Goal: Information Seeking & Learning: Find specific fact

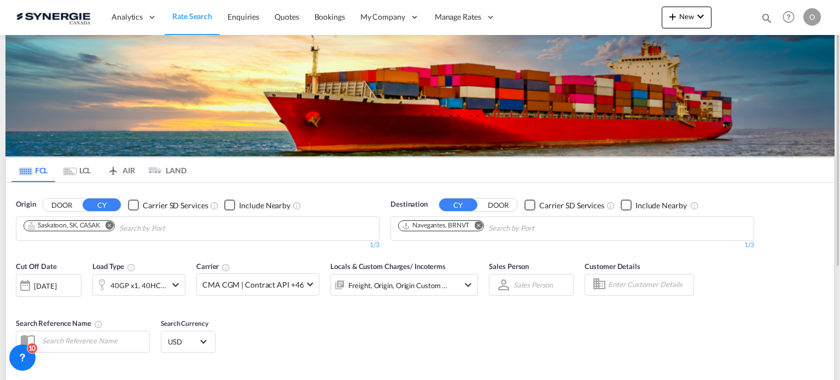
click at [766, 18] on md-icon "icon-magnify" at bounding box center [767, 18] width 12 height 12
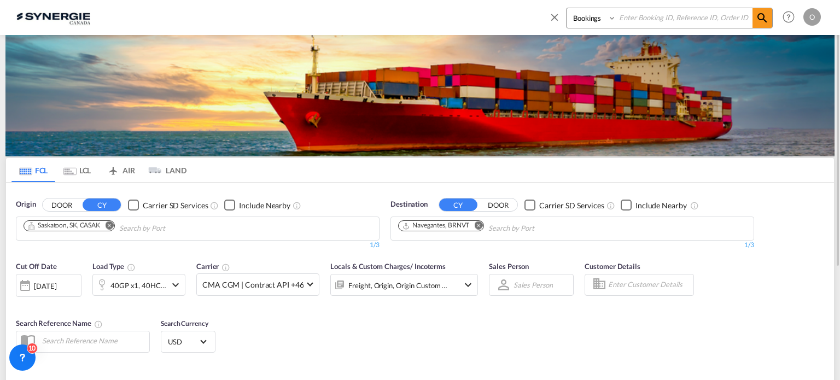
drag, startPoint x: 590, startPoint y: 18, endPoint x: 590, endPoint y: 27, distance: 9.9
click at [590, 18] on select "Bookings Quotes Enquiries" at bounding box center [593, 18] width 52 height 20
select select "Quotes"
click at [567, 8] on select "Bookings Quotes Enquiries" at bounding box center [593, 18] width 52 height 20
paste input "SYC000014084"
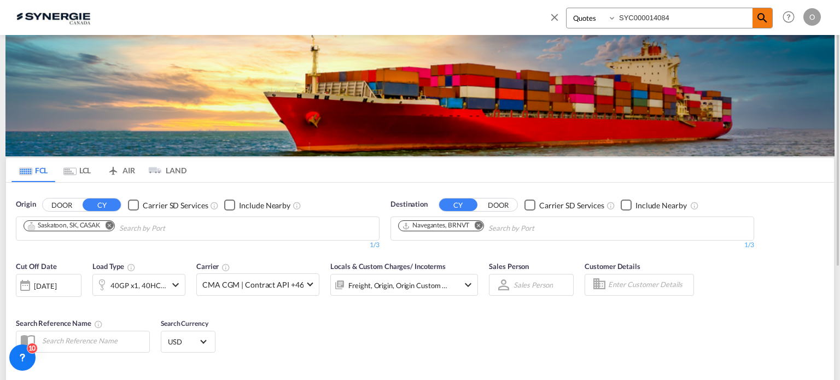
type input "SYC000014084"
click at [763, 15] on md-icon "icon-magnify" at bounding box center [762, 17] width 13 height 13
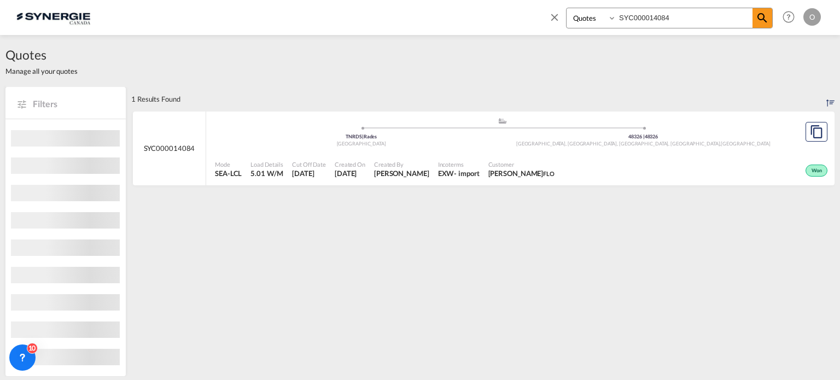
click at [661, 161] on div "Won" at bounding box center [694, 169] width 271 height 27
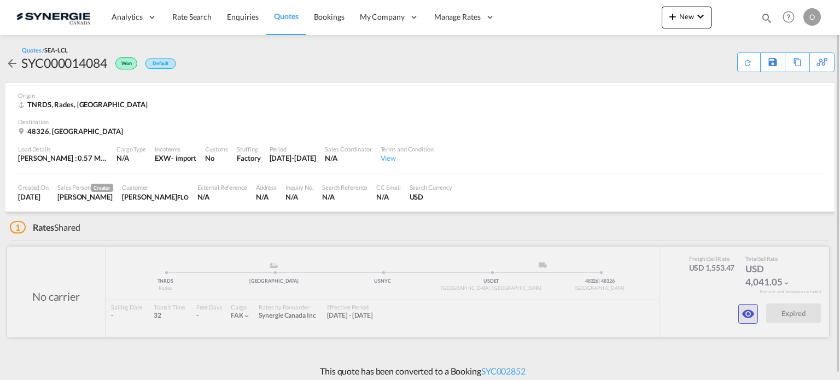
click at [743, 313] on md-icon "icon-eye" at bounding box center [748, 313] width 13 height 13
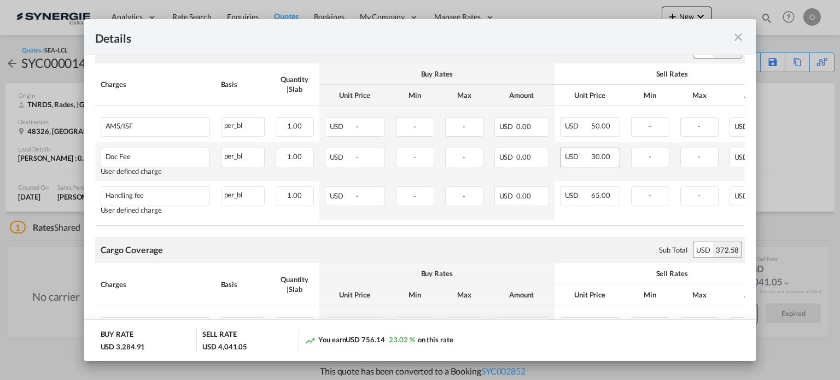
scroll to position [766, 0]
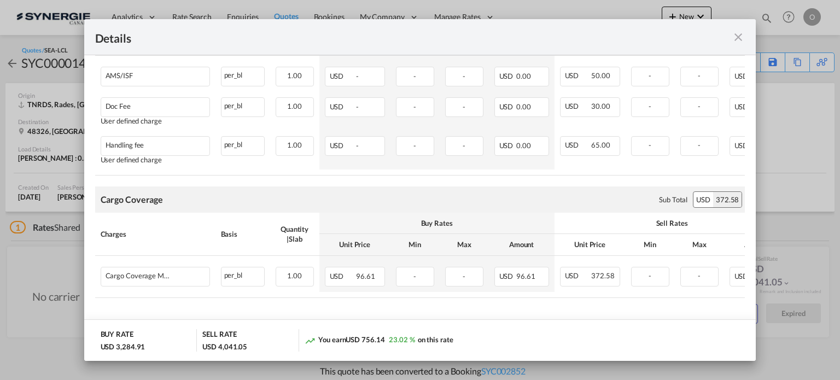
click at [742, 37] on md-icon "icon-close fg-AAA8AD m-0 cursor" at bounding box center [738, 37] width 13 height 13
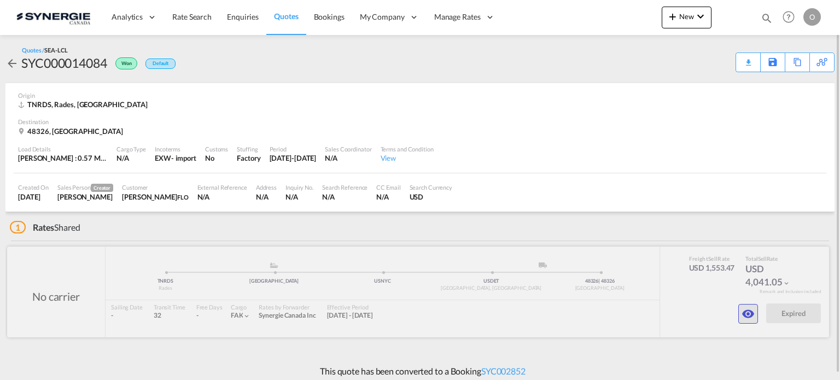
click at [751, 314] on md-icon "icon-eye" at bounding box center [748, 313] width 13 height 13
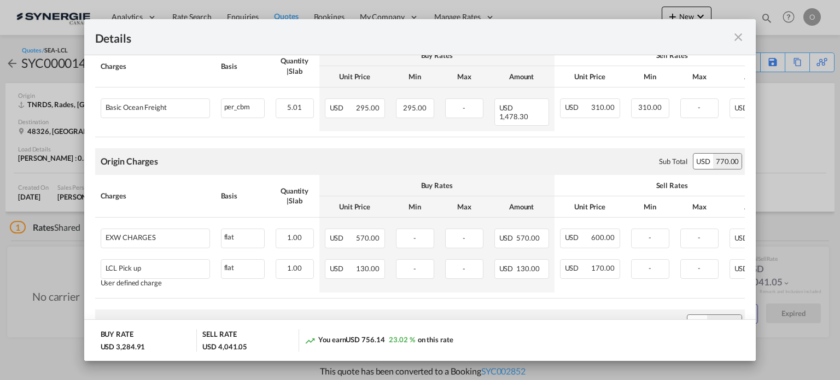
scroll to position [110, 0]
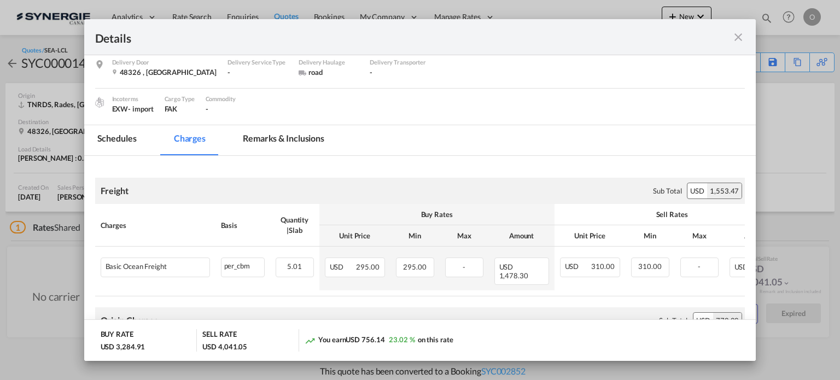
click at [280, 137] on md-tab-item "Remarks & Inclusions" at bounding box center [284, 140] width 108 height 30
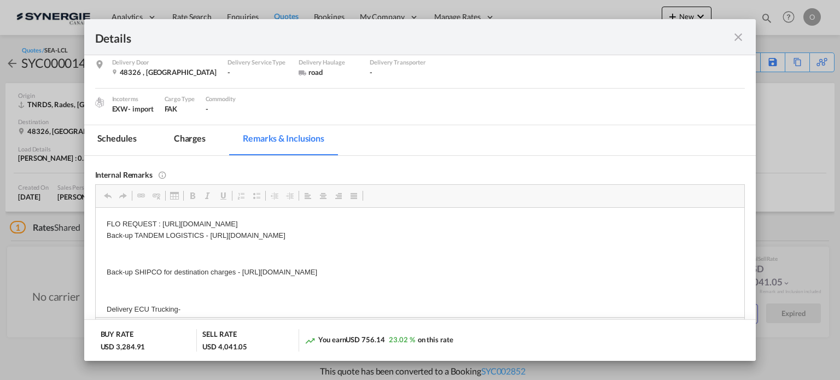
scroll to position [0, 0]
drag, startPoint x: 163, startPoint y: 225, endPoint x: 455, endPoint y: 223, distance: 292.1
drag, startPoint x: 458, startPoint y: 221, endPoint x: 162, endPoint y: 209, distance: 295.6
click at [162, 209] on html "FLO REQUEST : https://app.frontapp.com/open/cnv_q5xdrin?key=_bRECJEf14y8J-HuPYA…" at bounding box center [419, 266] width 649 height 119
copy p "https://app.frontapp.com/open/cnv_q5xdrin?key=_bRECJEf14y8J-HuPYAwxU5BiAaVAuP6"
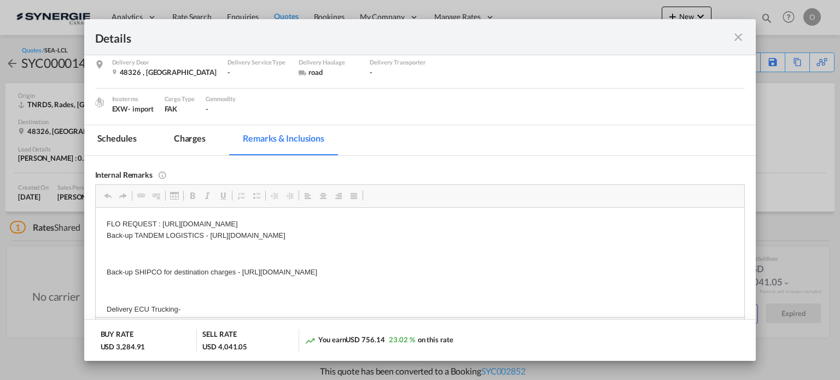
click at [735, 41] on md-icon "icon-close fg-AAA8AD m-0 cursor" at bounding box center [738, 37] width 13 height 13
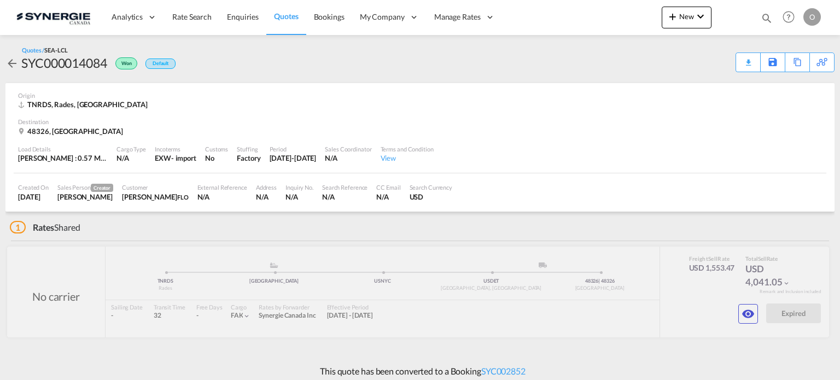
scroll to position [80, 0]
click at [766, 14] on md-icon "icon-magnify" at bounding box center [767, 18] width 12 height 12
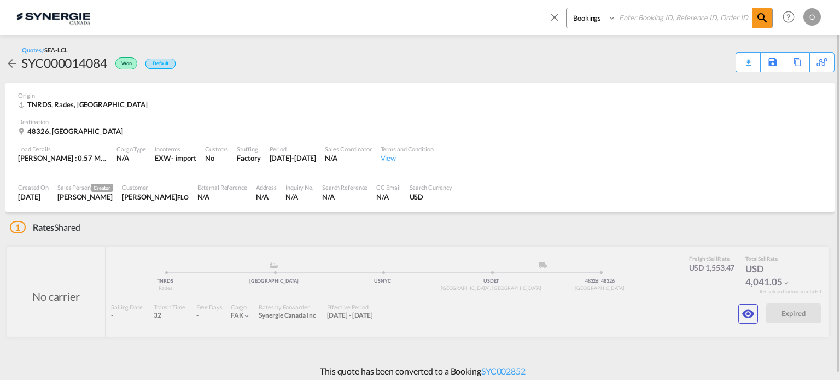
drag, startPoint x: 589, startPoint y: 17, endPoint x: 596, endPoint y: 24, distance: 10.1
click at [589, 17] on select "Bookings Quotes Enquiries" at bounding box center [593, 18] width 52 height 20
select select "Quotes"
click at [567, 8] on select "Bookings Quotes Enquiries" at bounding box center [593, 18] width 52 height 20
click at [715, 9] on input at bounding box center [685, 17] width 136 height 19
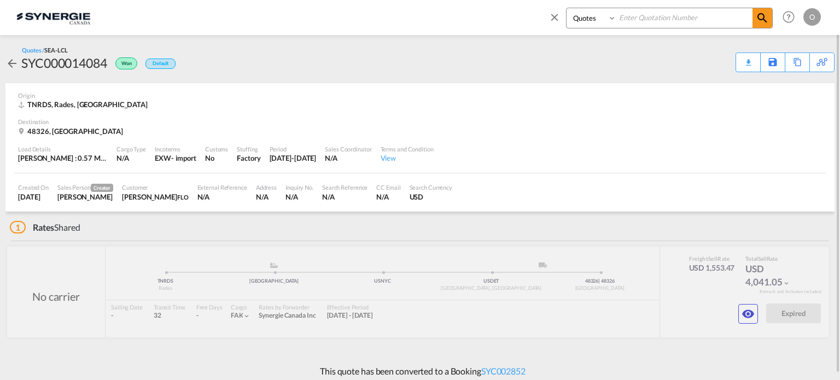
paste input "SYC000014963"
type input "SYC000014963"
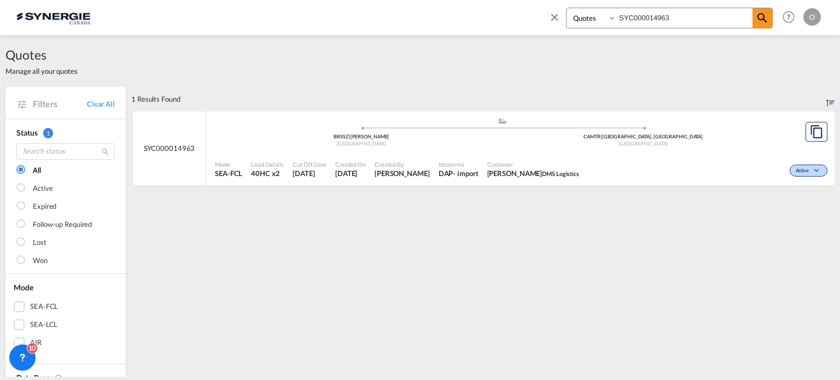
click at [505, 161] on span "Customer" at bounding box center [533, 164] width 92 height 8
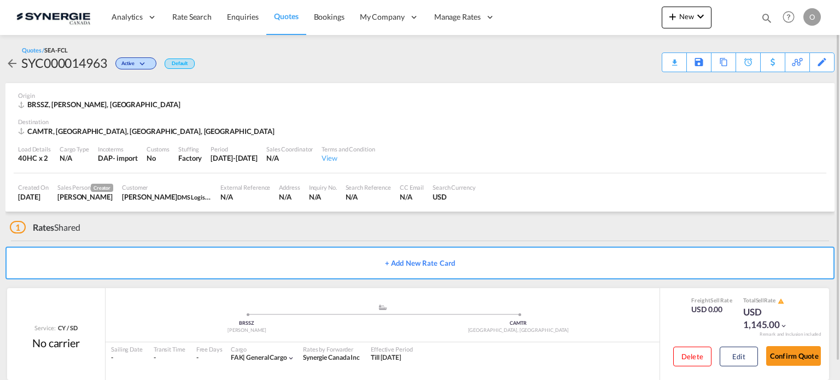
drag, startPoint x: 766, startPoint y: 15, endPoint x: 772, endPoint y: 19, distance: 7.1
click at [766, 15] on md-icon "icon-magnify" at bounding box center [767, 18] width 12 height 12
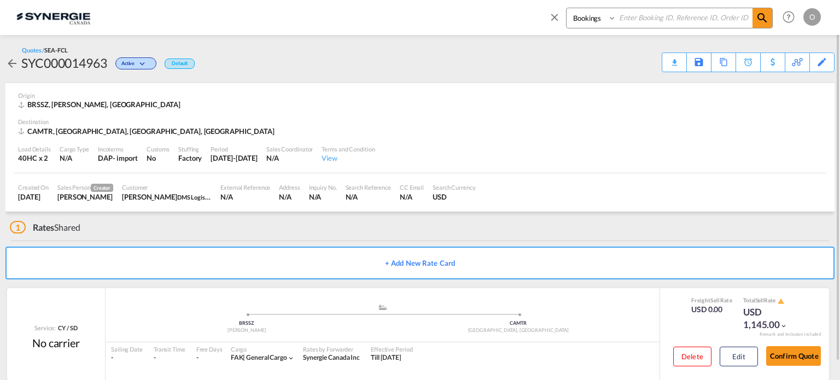
click at [593, 21] on select "Bookings Quotes Enquiries" at bounding box center [593, 18] width 52 height 20
select select "Quotes"
click at [567, 8] on select "Bookings Quotes Enquiries" at bounding box center [593, 18] width 52 height 20
click at [661, 22] on input at bounding box center [685, 17] width 136 height 19
type input "14711"
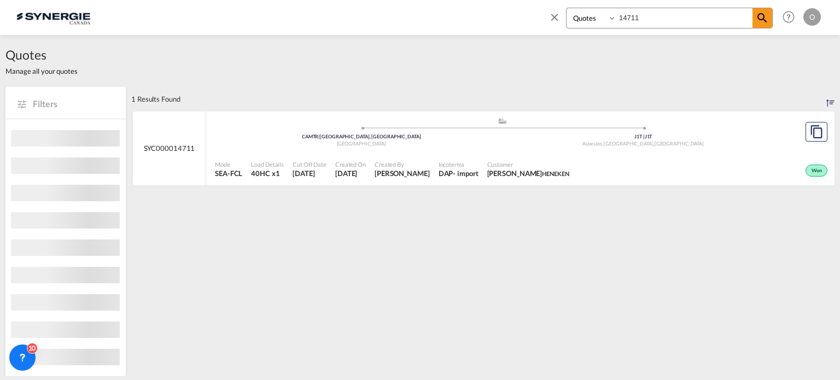
click at [478, 177] on div "- import" at bounding box center [465, 173] width 25 height 10
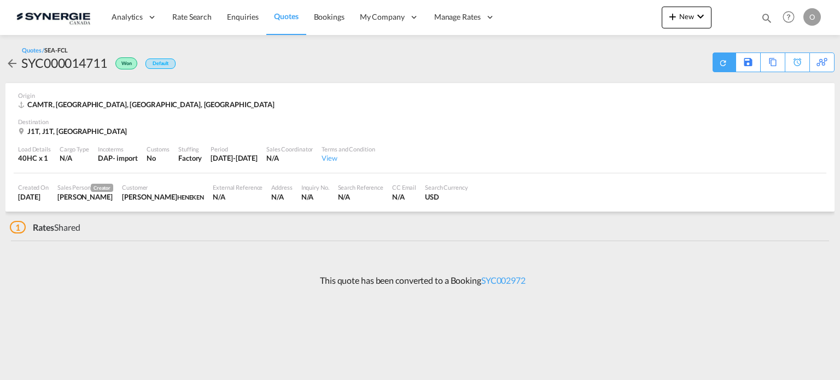
click at [719, 67] on download-pdf at bounding box center [724, 62] width 11 height 19
click at [716, 63] on div "Download Quote" at bounding box center [702, 62] width 56 height 18
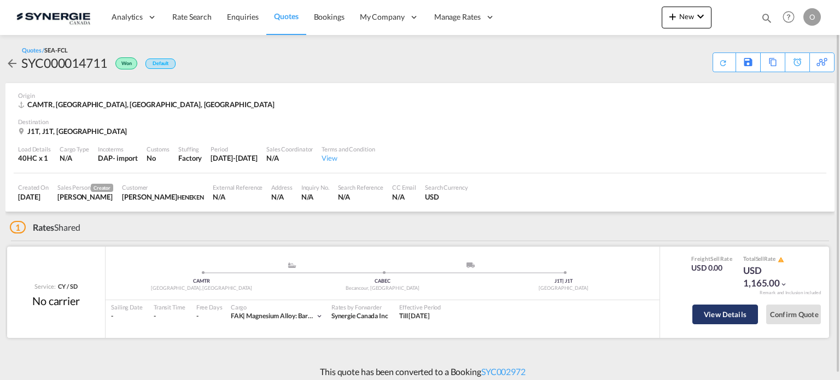
click at [714, 316] on button "View Details" at bounding box center [726, 315] width 66 height 20
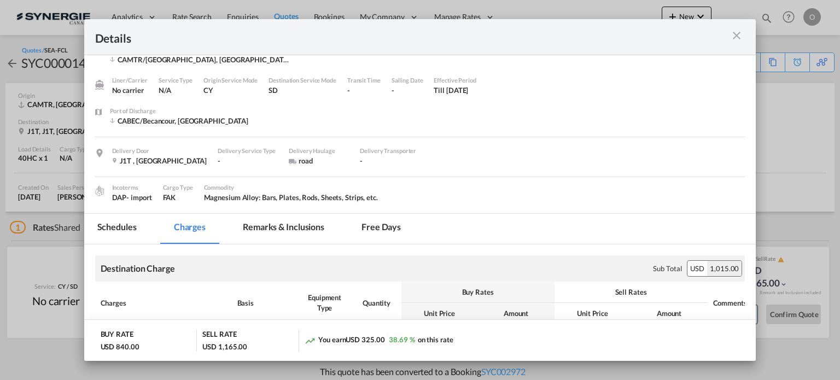
scroll to position [55, 0]
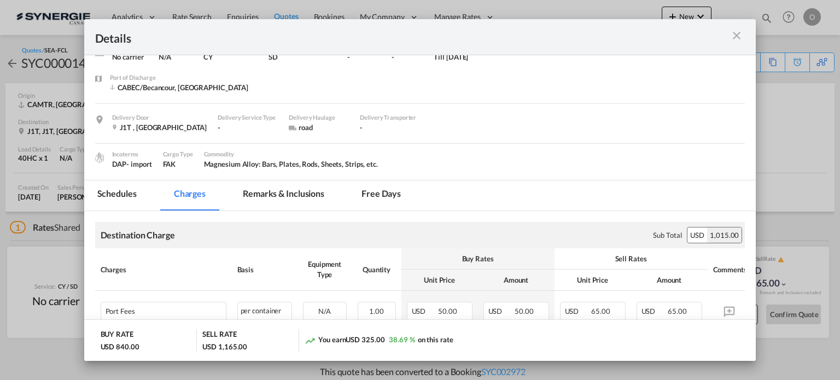
click at [293, 188] on md-tab-item "Remarks & Inclusions" at bounding box center [284, 196] width 108 height 30
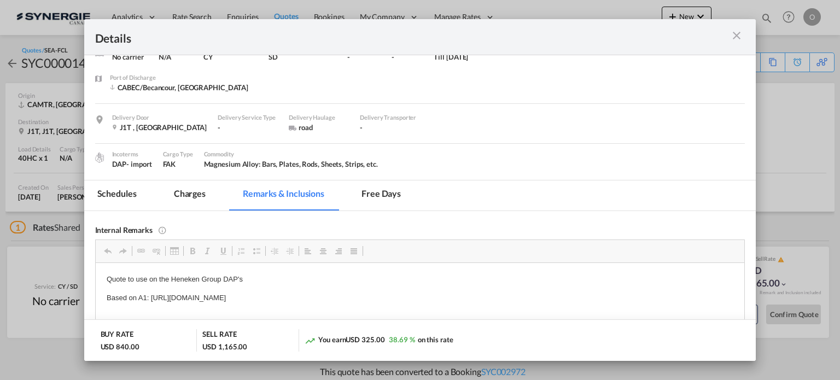
scroll to position [0, 0]
drag, startPoint x: 472, startPoint y: 297, endPoint x: 208, endPoint y: 280, distance: 263.7
drag, startPoint x: 150, startPoint y: 297, endPoint x: 559, endPoint y: 305, distance: 408.7
click at [559, 305] on body "Quote to use on the Heneken Group DAP's Based on A1: [URL][DOMAIN_NAME]" at bounding box center [419, 298] width 627 height 48
copy p "Based on A1:"
